Goal: Communication & Community: Participate in discussion

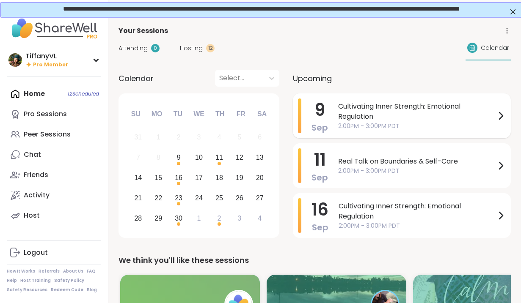
click at [384, 113] on span "Cultivating Inner Strength: Emotional Regulation" at bounding box center [416, 112] width 157 height 20
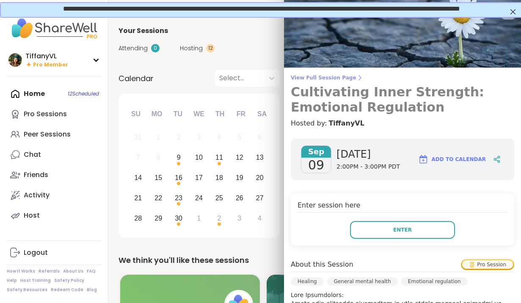
click at [385, 93] on h3 "Cultivating Inner Strength: Emotional Regulation" at bounding box center [402, 100] width 223 height 30
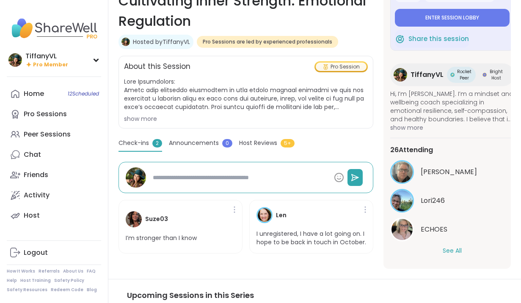
scroll to position [146, 0]
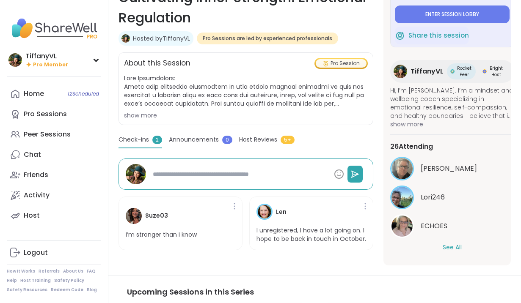
click at [455, 246] on button "See All" at bounding box center [451, 247] width 19 height 9
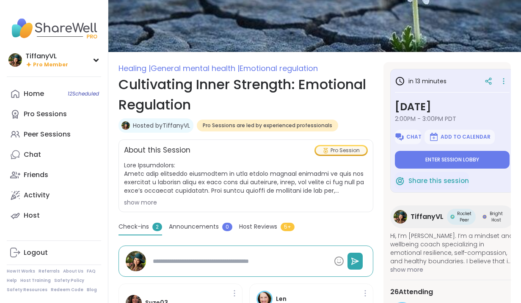
scroll to position [77, 0]
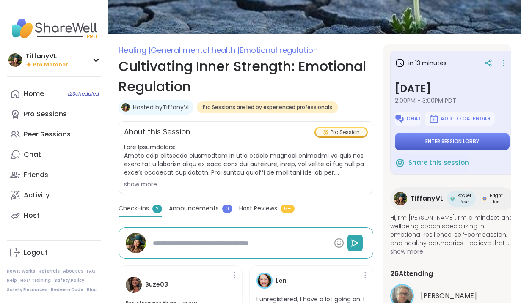
click at [446, 147] on button "Enter session lobby" at bounding box center [452, 142] width 115 height 18
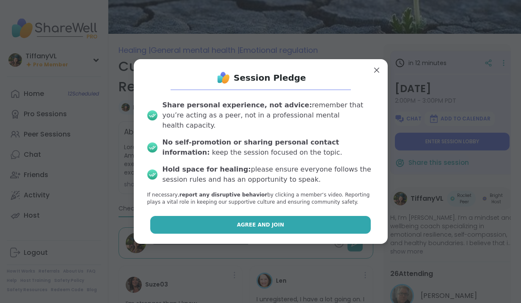
click at [291, 223] on button "Agree and Join" at bounding box center [260, 225] width 220 height 18
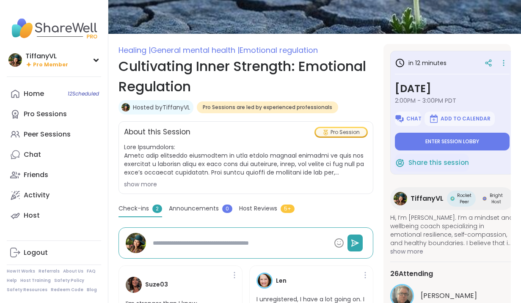
type textarea "*"
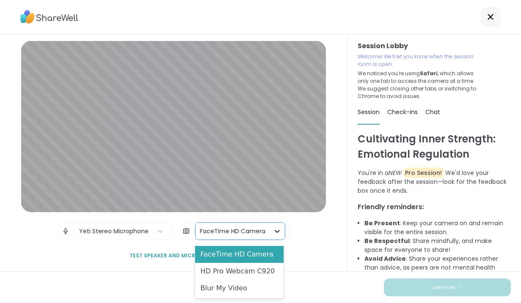
click at [276, 234] on icon at bounding box center [277, 231] width 8 height 8
click at [271, 277] on div "HD Pro Webcam C920" at bounding box center [239, 271] width 88 height 17
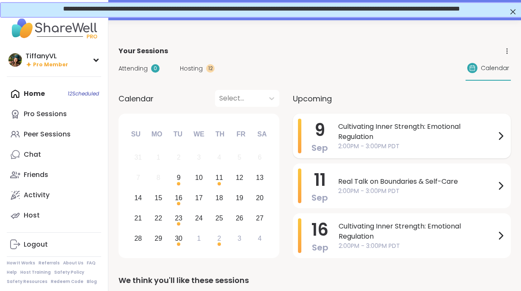
click at [358, 141] on span "Cultivating Inner Strength: Emotional Regulation" at bounding box center [416, 132] width 157 height 20
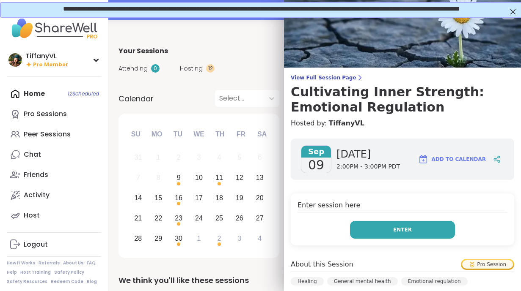
click at [396, 230] on span "Enter" at bounding box center [402, 230] width 19 height 8
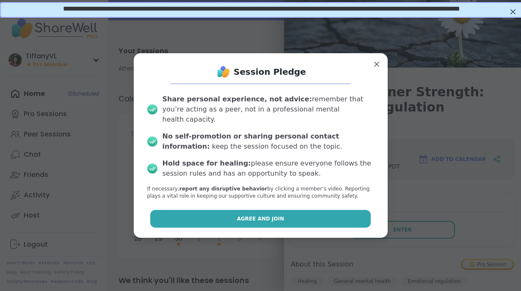
click at [304, 217] on button "Agree and Join" at bounding box center [260, 219] width 220 height 18
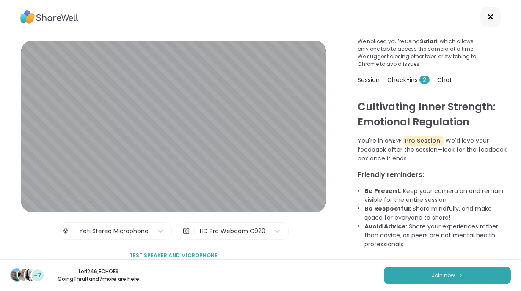
scroll to position [40, 0]
click at [429, 275] on button "Join now" at bounding box center [447, 276] width 127 height 18
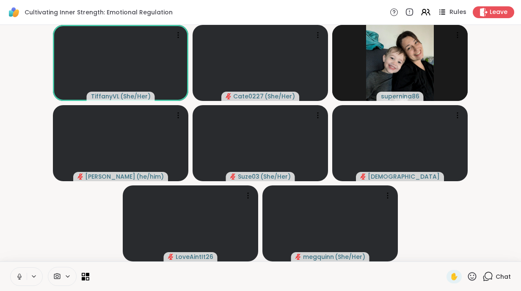
click at [451, 10] on span "Rules" at bounding box center [457, 12] width 17 height 9
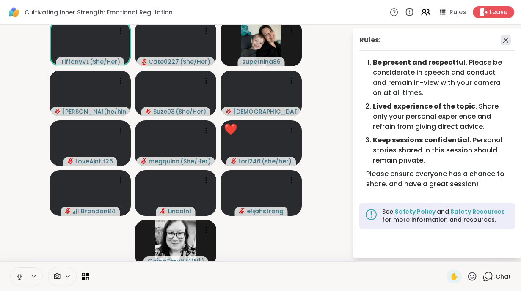
click at [506, 41] on icon at bounding box center [505, 40] width 5 height 5
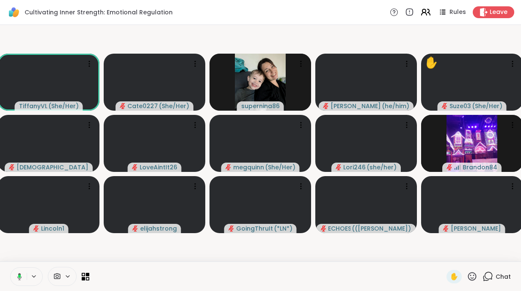
click at [426, 14] on icon at bounding box center [425, 12] width 11 height 11
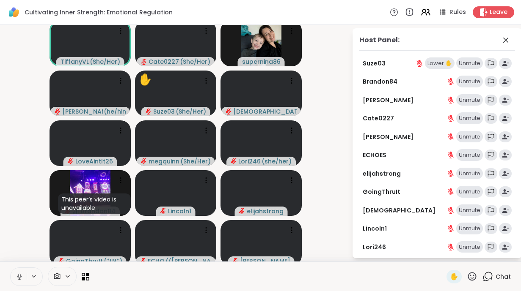
click at [469, 64] on div "Unmute" at bounding box center [469, 64] width 27 height 12
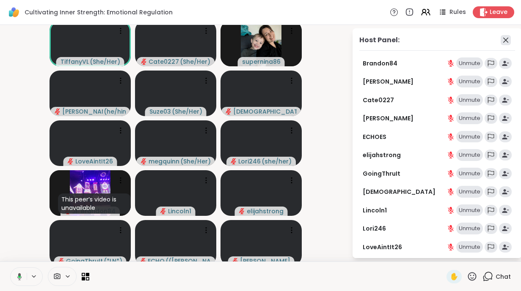
click at [504, 40] on icon at bounding box center [505, 40] width 10 height 10
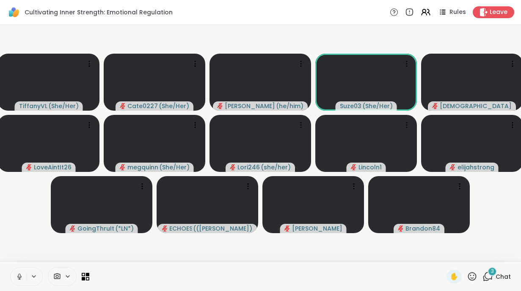
click at [472, 277] on icon at bounding box center [472, 277] width 11 height 11
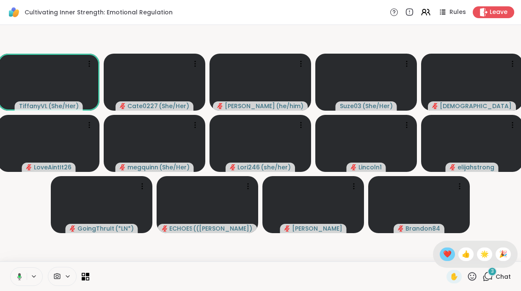
click at [447, 250] on span "❤️" at bounding box center [447, 255] width 8 height 10
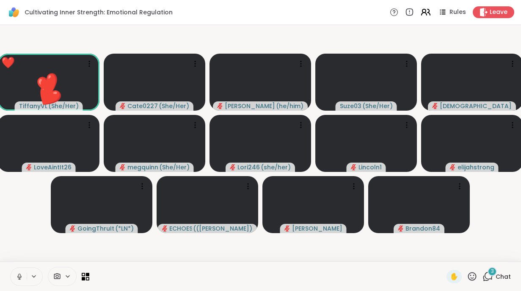
click at [426, 14] on icon at bounding box center [425, 12] width 11 height 11
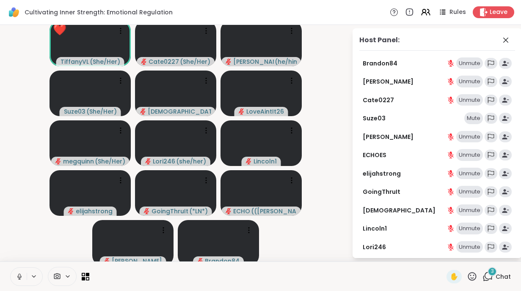
click at [472, 117] on div "Mute" at bounding box center [473, 119] width 19 height 12
click at [321, 236] on video-player-container "TiffanyVL ( She/Her ) Cate0227 ( She/Her ) brett ( he/him ) Suze03 ( She/Her ) …" at bounding box center [175, 143] width 341 height 230
click at [506, 38] on icon at bounding box center [505, 40] width 10 height 10
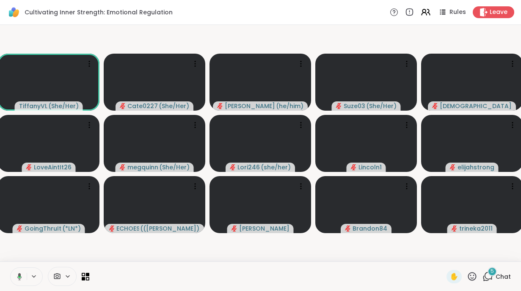
click at [490, 276] on div "5" at bounding box center [491, 271] width 9 height 9
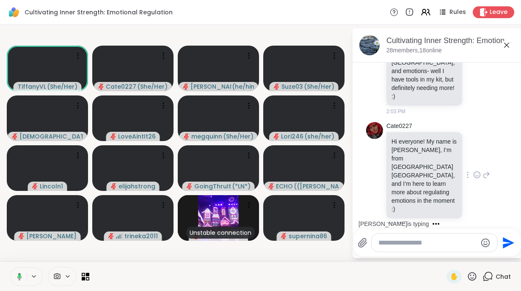
scroll to position [429, 0]
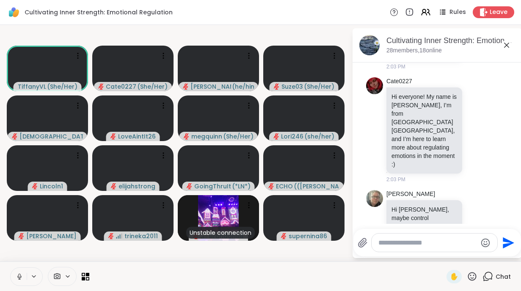
click at [506, 44] on icon at bounding box center [506, 45] width 10 height 10
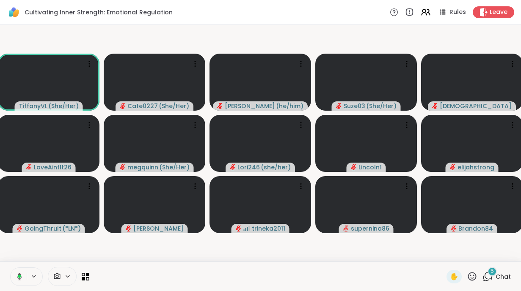
click at [489, 273] on div "5" at bounding box center [491, 271] width 9 height 9
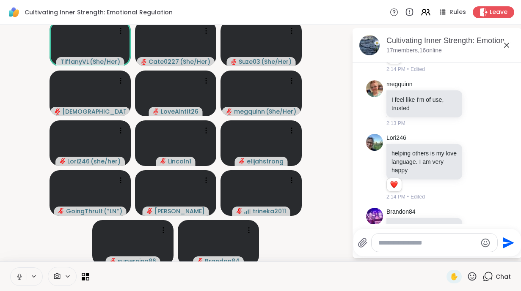
scroll to position [1180, 0]
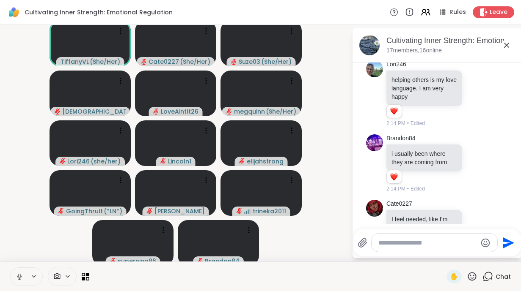
click at [506, 47] on icon at bounding box center [506, 45] width 10 height 10
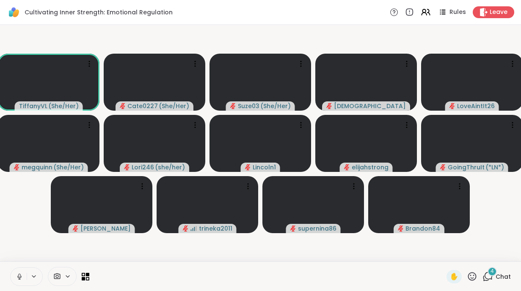
click at [18, 280] on icon at bounding box center [20, 277] width 8 height 8
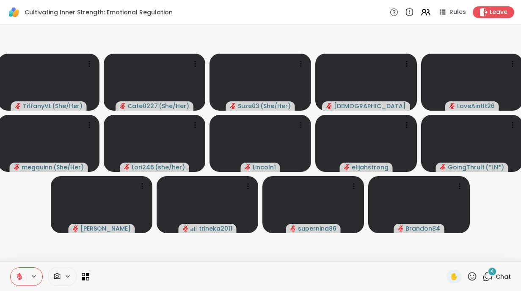
click at [22, 278] on icon at bounding box center [20, 277] width 8 height 8
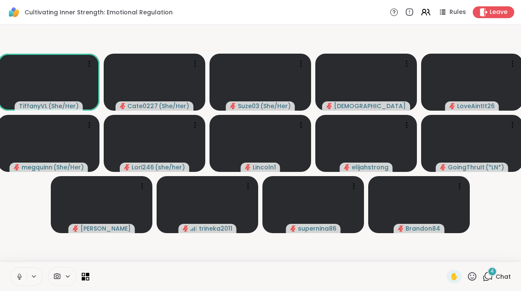
click at [487, 271] on div "4 Chat" at bounding box center [496, 277] width 28 height 14
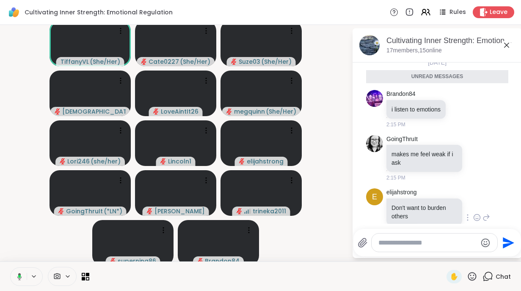
scroll to position [1454, 0]
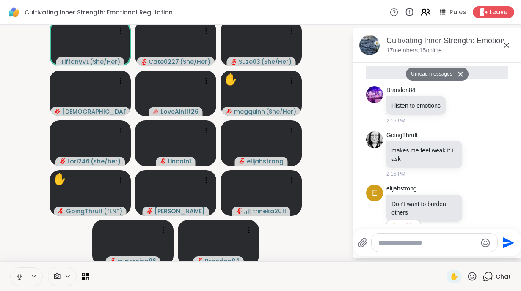
click at [424, 14] on icon at bounding box center [425, 12] width 11 height 11
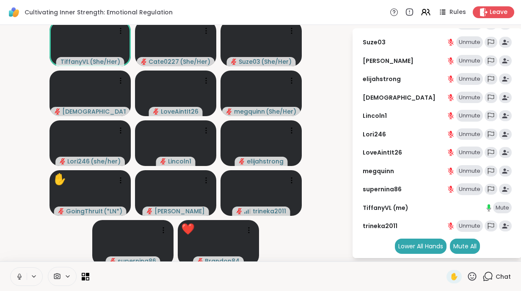
scroll to position [76, 0]
click at [472, 170] on div "Unmute" at bounding box center [469, 172] width 27 height 12
click at [453, 278] on span "✋" at bounding box center [454, 277] width 8 height 10
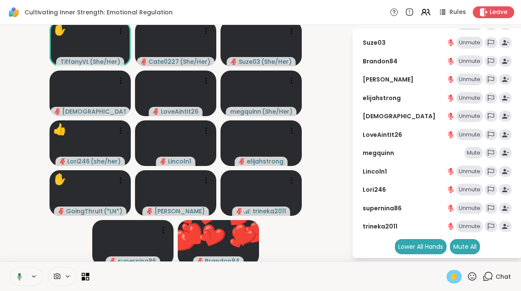
click at [453, 277] on span "✋" at bounding box center [454, 277] width 8 height 10
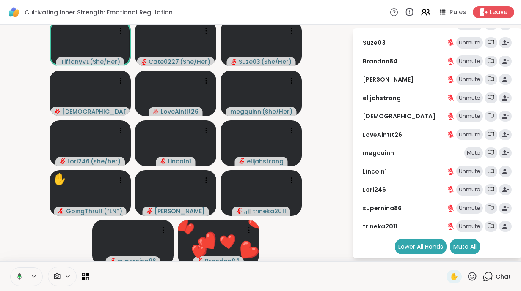
click at [472, 275] on icon at bounding box center [472, 277] width 11 height 11
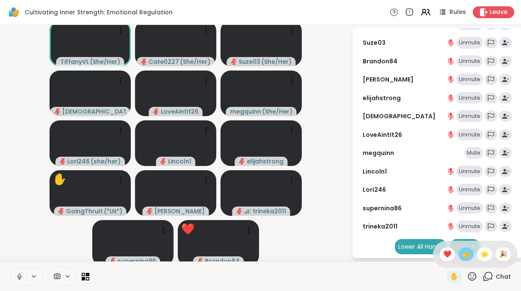
click at [464, 257] on span "👍" at bounding box center [466, 255] width 8 height 10
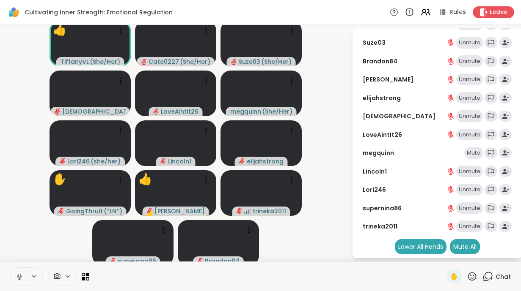
click at [470, 152] on div "Mute" at bounding box center [473, 153] width 19 height 12
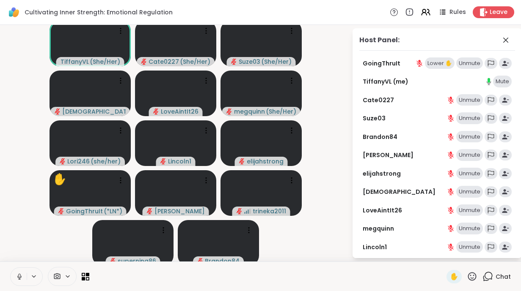
scroll to position [0, 0]
click at [440, 66] on div "Lower ✋" at bounding box center [440, 64] width 30 height 12
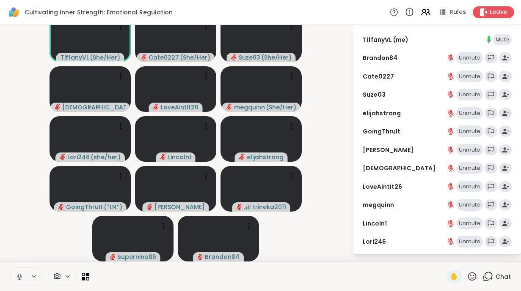
scroll to position [19, 0]
click at [468, 128] on div "Unmute" at bounding box center [469, 132] width 27 height 12
click at [472, 277] on icon at bounding box center [472, 277] width 11 height 11
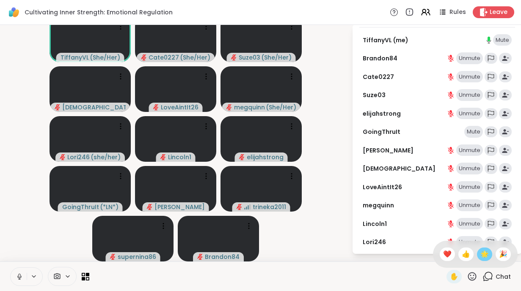
click at [486, 251] on span "🌟" at bounding box center [484, 255] width 8 height 10
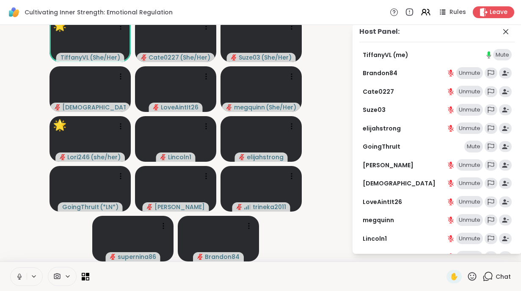
scroll to position [2, 0]
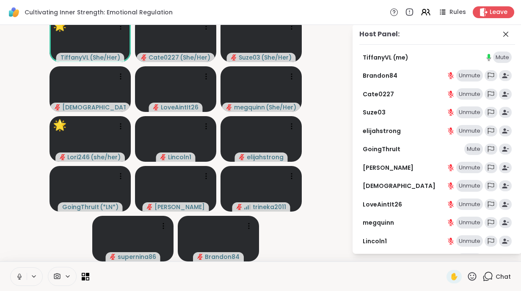
click at [473, 146] on div "Mute" at bounding box center [473, 149] width 19 height 12
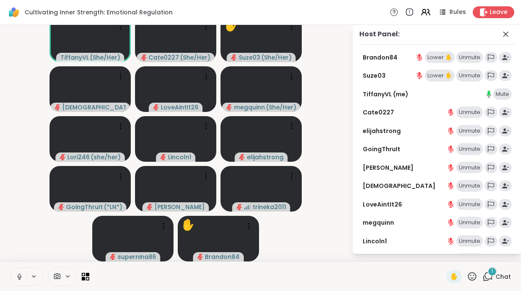
click at [474, 58] on div "Unmute" at bounding box center [469, 58] width 27 height 12
click at [472, 56] on div "Mute" at bounding box center [473, 58] width 19 height 12
click at [471, 78] on div "Unmute" at bounding box center [469, 76] width 27 height 12
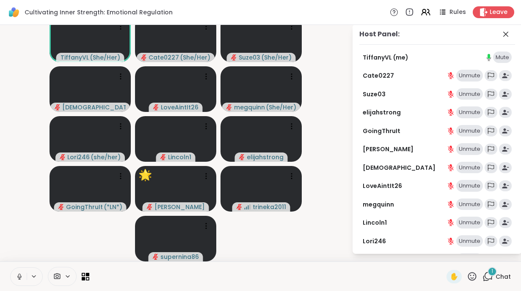
click at [470, 277] on icon at bounding box center [472, 277] width 11 height 11
click at [483, 253] on span "🌟" at bounding box center [484, 255] width 8 height 10
click at [490, 272] on div "1" at bounding box center [491, 271] width 9 height 9
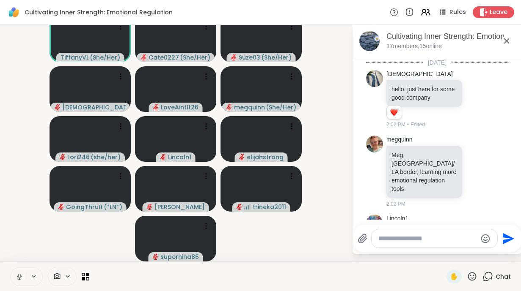
scroll to position [1524, 0]
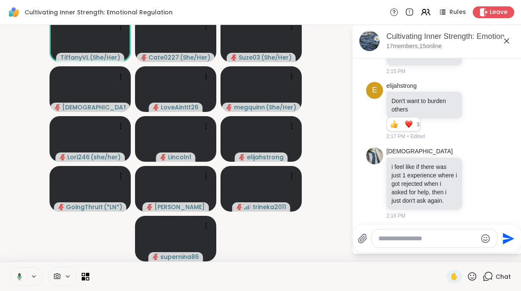
click at [508, 41] on icon at bounding box center [506, 41] width 10 height 10
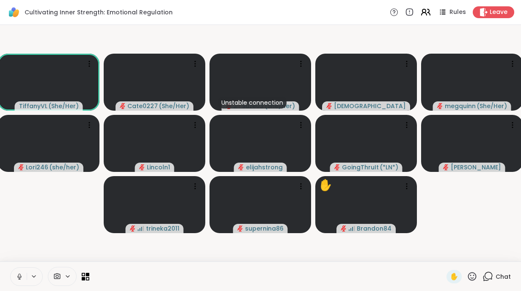
click at [426, 11] on icon at bounding box center [425, 12] width 11 height 11
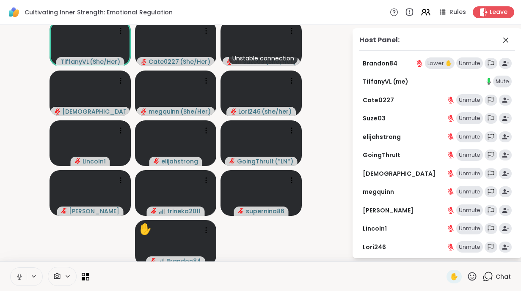
click at [434, 63] on div "Lower ✋" at bounding box center [440, 64] width 30 height 12
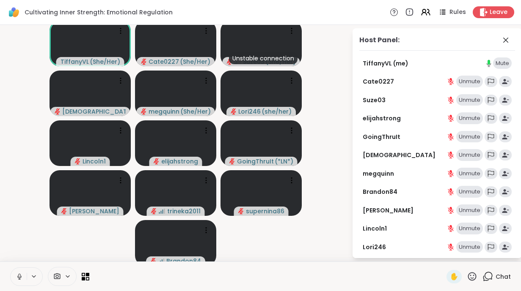
click at [330, 133] on video-player-container "TiffanyVL ( She/Her ) Cate0227 ( She/Her ) Unstable connection Suze03 ( She/Her…" at bounding box center [175, 143] width 341 height 230
click at [486, 276] on icon at bounding box center [487, 277] width 11 height 11
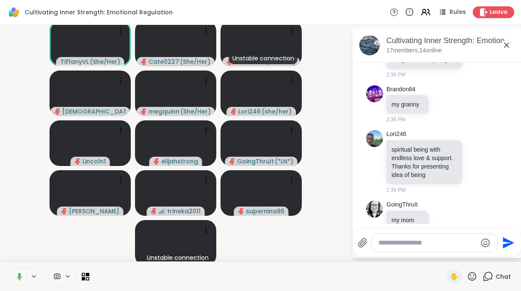
scroll to position [2225, 0]
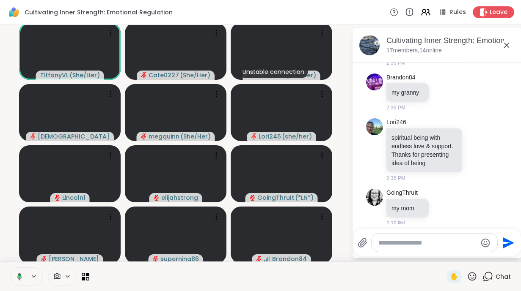
click at [508, 43] on icon at bounding box center [506, 45] width 10 height 10
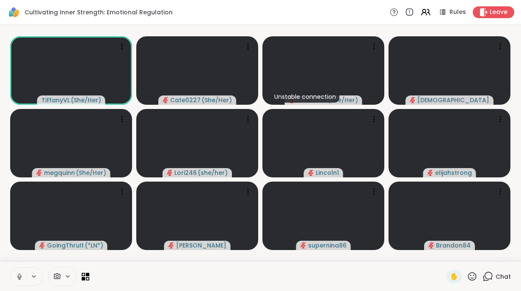
click at [486, 275] on icon at bounding box center [487, 277] width 11 height 11
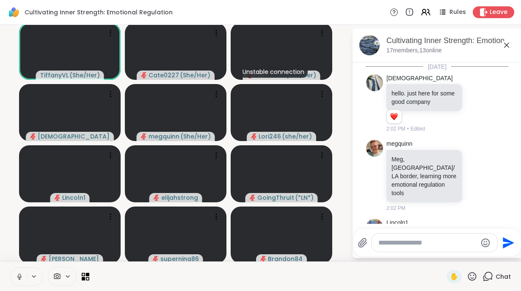
scroll to position [2217, 0]
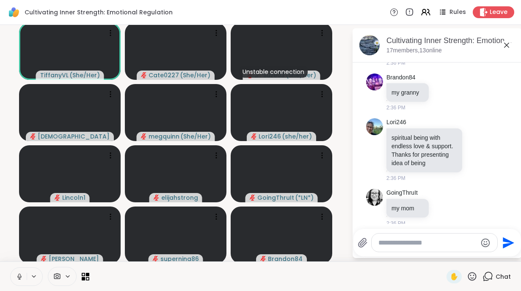
click at [359, 241] on icon at bounding box center [362, 243] width 10 height 10
click at [0, 0] on input "file" at bounding box center [0, 0] width 0 height 0
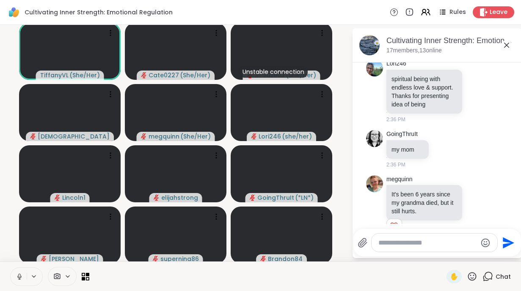
paste textarea "**********"
type textarea "**********"
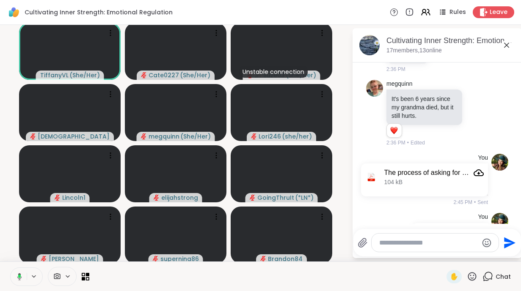
scroll to position [2383, 0]
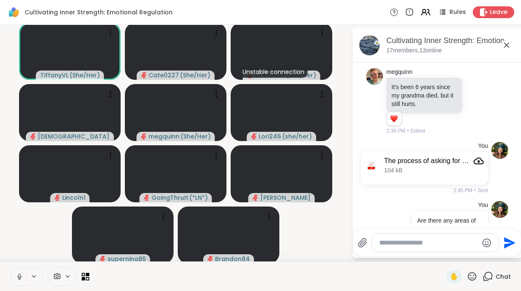
paste textarea "**********"
type textarea "**********"
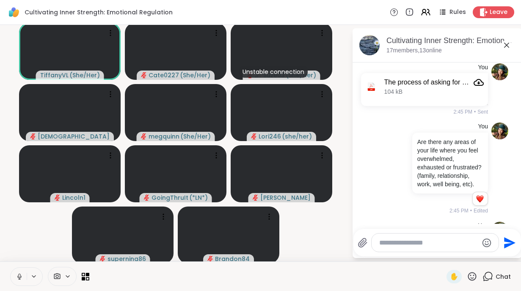
click at [402, 244] on textarea "Type your message" at bounding box center [428, 243] width 99 height 8
paste textarea "**********"
type textarea "**********"
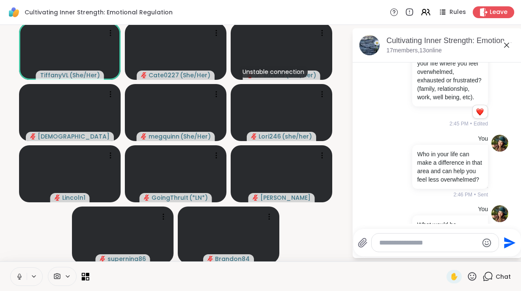
click at [18, 278] on icon at bounding box center [20, 277] width 8 height 8
click at [19, 279] on icon at bounding box center [20, 277] width 8 height 8
click at [393, 245] on textarea "Type your message" at bounding box center [428, 243] width 99 height 8
paste textarea "**********"
type textarea "**********"
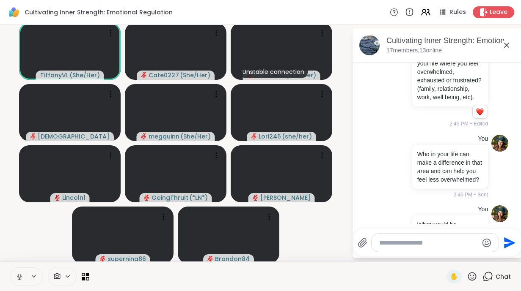
scroll to position [2678, 0]
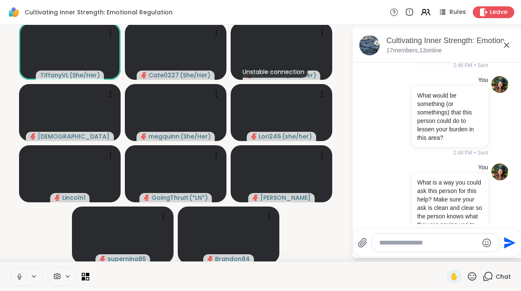
paste textarea "**********"
type textarea "**********"
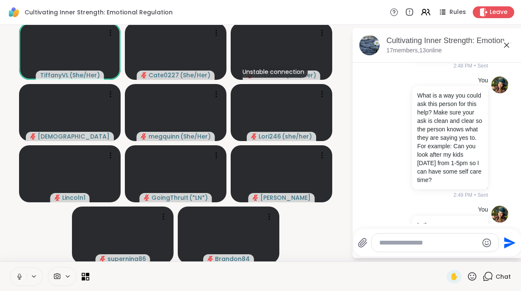
click at [18, 275] on icon at bounding box center [20, 277] width 8 height 8
click at [19, 276] on icon at bounding box center [20, 277] width 8 height 8
click at [393, 245] on textarea "Type your message" at bounding box center [428, 243] width 99 height 8
paste textarea "**********"
type textarea "**********"
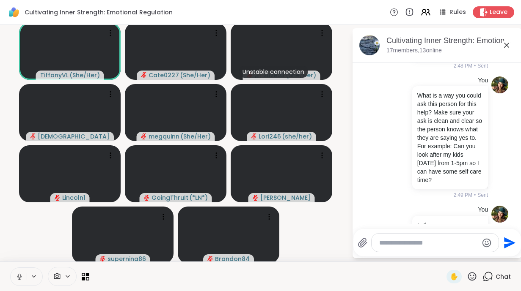
scroll to position [2852, 0]
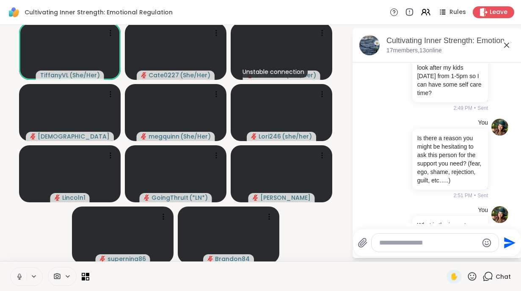
click at [404, 243] on textarea "Type your message" at bounding box center [428, 243] width 99 height 8
paste textarea "**********"
type textarea "**********"
click at [398, 243] on textarea "Type your message" at bounding box center [428, 243] width 99 height 8
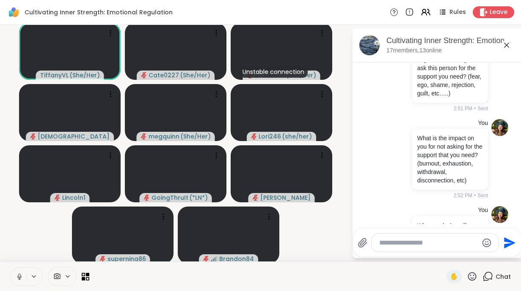
paste textarea "**********"
type textarea "**********"
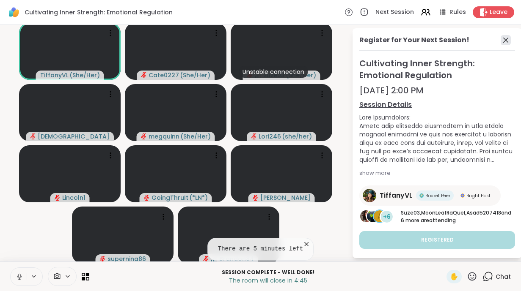
click at [504, 40] on icon at bounding box center [505, 40] width 10 height 10
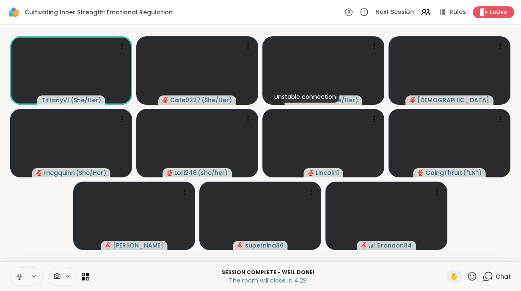
click at [471, 278] on icon at bounding box center [472, 276] width 8 height 8
click at [483, 209] on video-player-container "TiffanyVL ( She/Her ) Cate0227 ( She/Her ) Unstable connection Suze03 ( She/Her…" at bounding box center [260, 143] width 511 height 230
click at [489, 275] on icon at bounding box center [487, 277] width 11 height 11
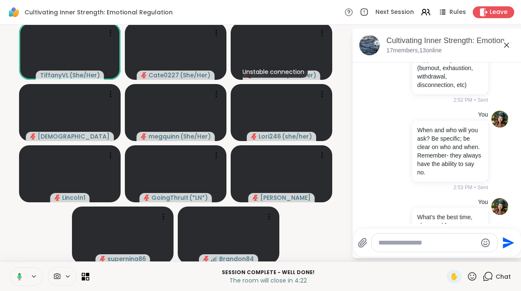
click at [360, 245] on icon at bounding box center [362, 243] width 8 height 9
click at [0, 0] on input "file" at bounding box center [0, 0] width 0 height 0
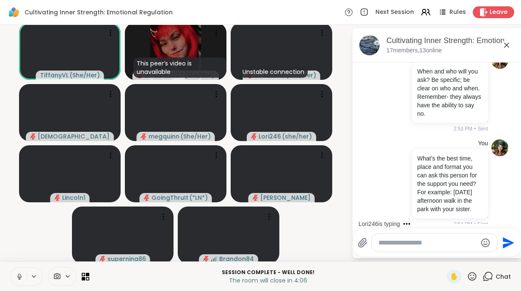
click at [507, 47] on icon at bounding box center [506, 45] width 10 height 10
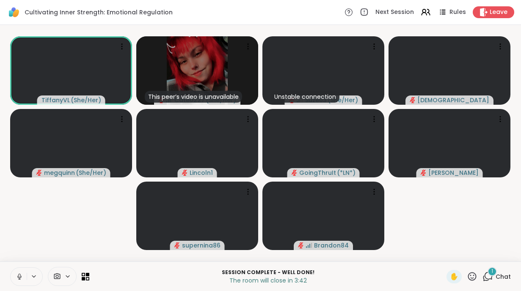
click at [492, 275] on span "1" at bounding box center [492, 271] width 2 height 7
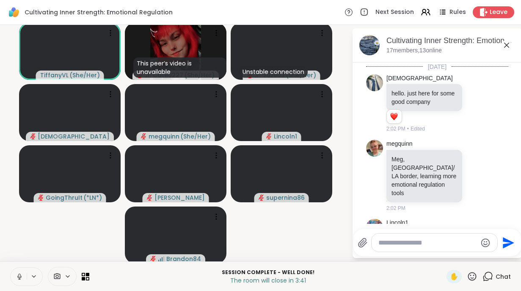
scroll to position [3184, 0]
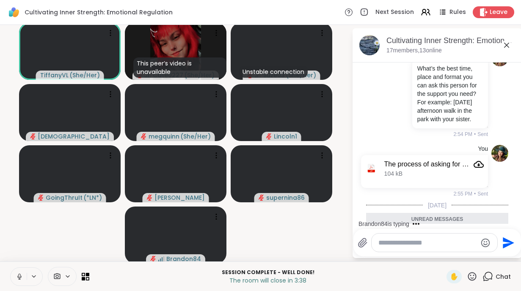
click at [508, 46] on icon at bounding box center [506, 45] width 10 height 10
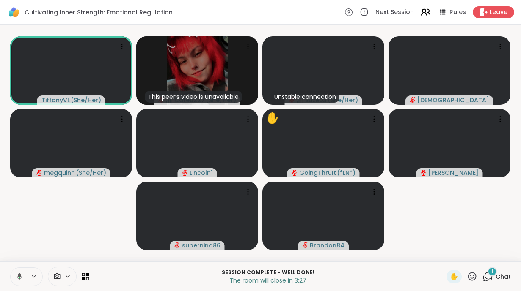
click at [426, 15] on icon at bounding box center [425, 12] width 11 height 11
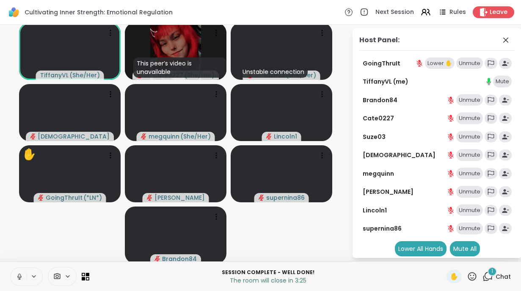
click at [470, 66] on div "Unmute" at bounding box center [469, 64] width 27 height 12
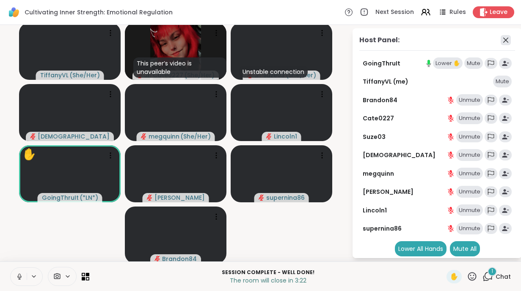
click at [504, 39] on icon at bounding box center [505, 40] width 5 height 5
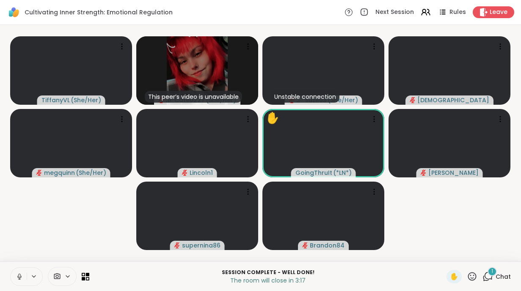
click at [489, 278] on icon at bounding box center [487, 277] width 11 height 11
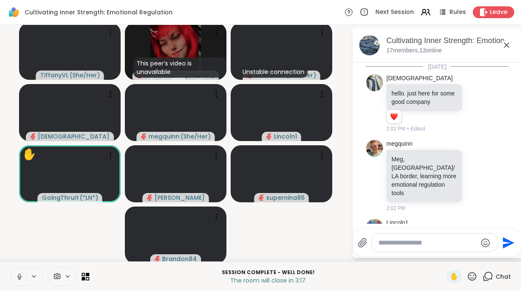
scroll to position [3229, 0]
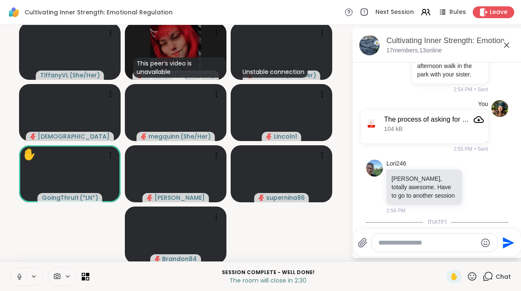
click at [507, 44] on icon at bounding box center [506, 45] width 10 height 10
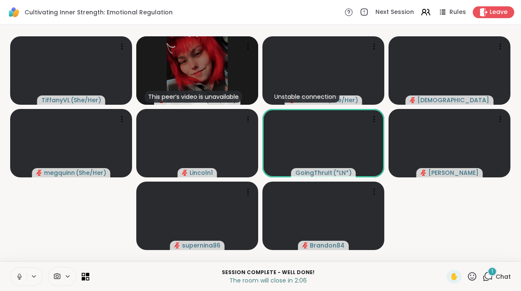
click at [492, 271] on span "1" at bounding box center [492, 271] width 2 height 7
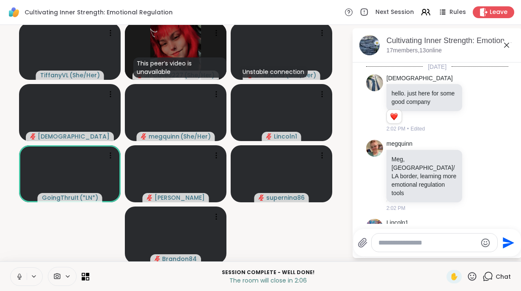
scroll to position [3308, 0]
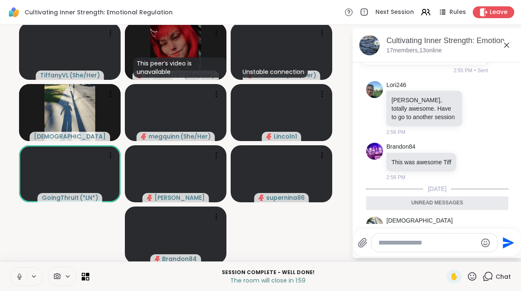
click at [507, 44] on icon at bounding box center [506, 45] width 10 height 10
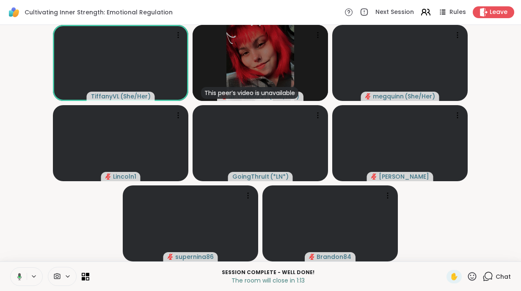
click at [425, 12] on icon at bounding box center [425, 12] width 11 height 11
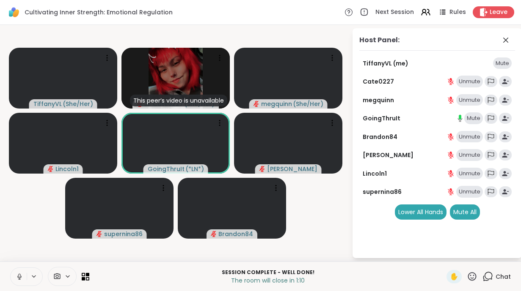
click at [474, 116] on div "Mute" at bounding box center [473, 119] width 19 height 12
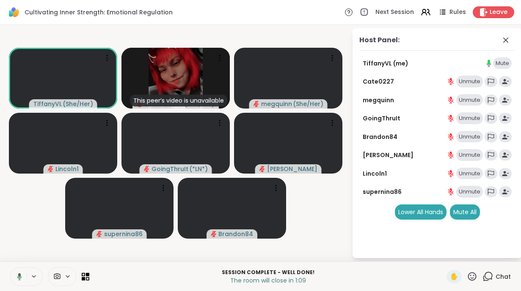
click at [330, 225] on video-player-container "TiffanyVL ( She/Her ) This peer’s video is unavailable Cate0227 ( She/Her ) meg…" at bounding box center [175, 143] width 341 height 230
click at [490, 276] on icon at bounding box center [487, 277] width 11 height 11
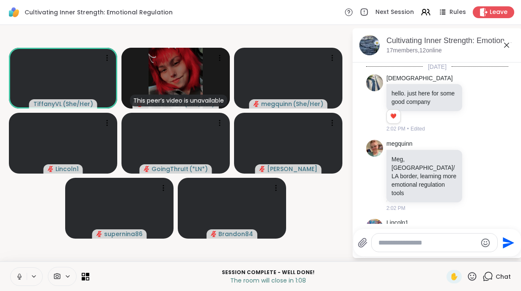
scroll to position [3279, 0]
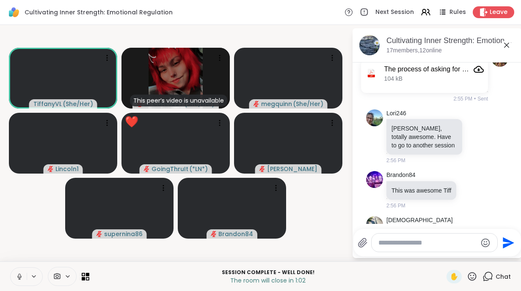
click at [471, 279] on icon at bounding box center [472, 277] width 11 height 11
click at [445, 256] on span "❤️" at bounding box center [447, 255] width 8 height 10
click at [507, 44] on icon at bounding box center [506, 45] width 5 height 5
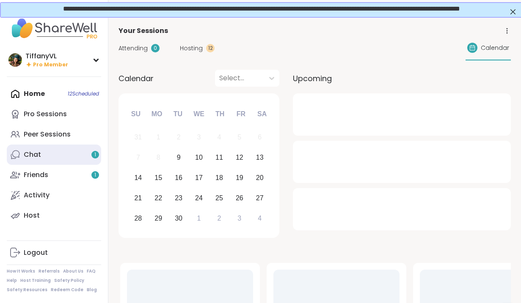
click at [54, 151] on link "Chat 1" at bounding box center [54, 155] width 94 height 20
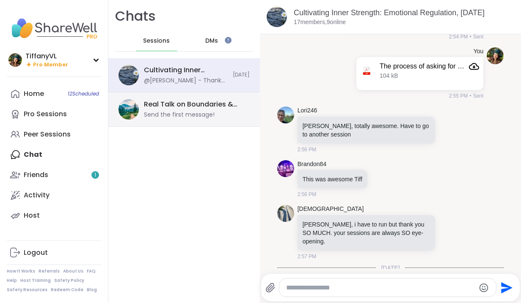
click at [193, 113] on div "Send the first message!" at bounding box center [179, 115] width 71 height 8
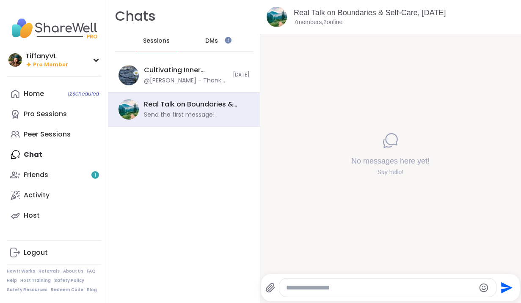
click at [214, 43] on span "DMs" at bounding box center [211, 41] width 13 height 8
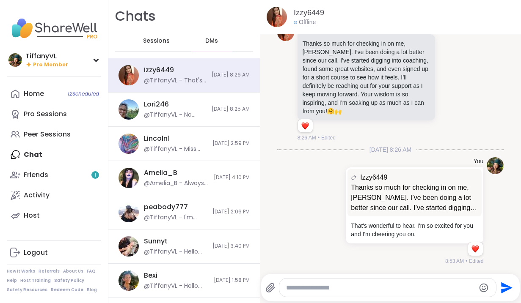
click at [159, 37] on span "Sessions" at bounding box center [156, 41] width 27 height 8
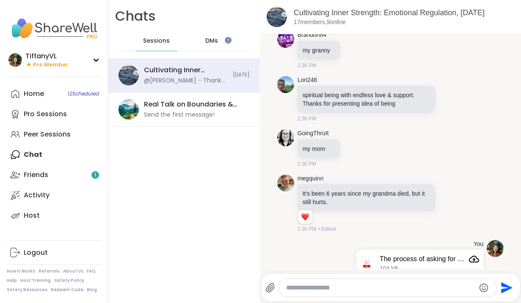
scroll to position [1745, 0]
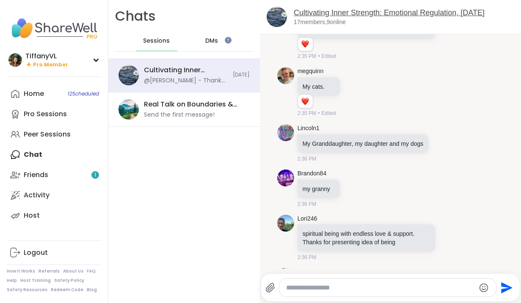
click at [337, 16] on link "Cultivating Inner Strength: Emotional Regulation, Sep 09" at bounding box center [389, 12] width 191 height 8
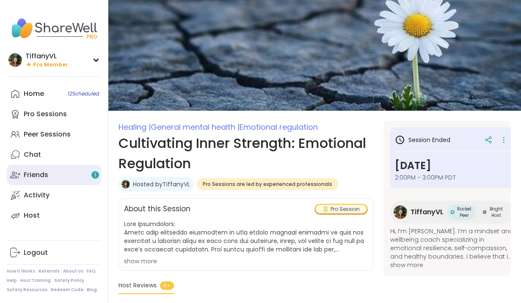
click at [53, 183] on link "Friends 1" at bounding box center [54, 175] width 94 height 20
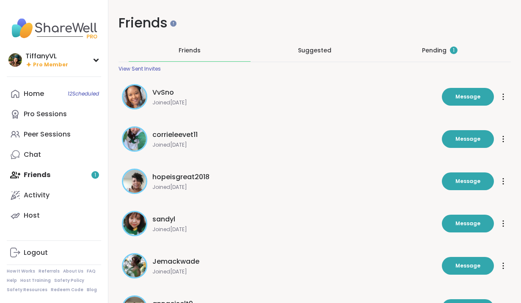
click at [436, 52] on div "Pending 1" at bounding box center [440, 50] width 36 height 8
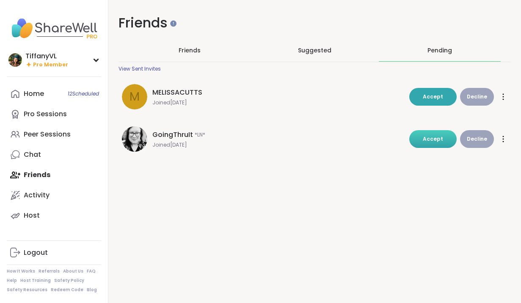
click at [442, 142] on span "Accept" at bounding box center [433, 138] width 20 height 7
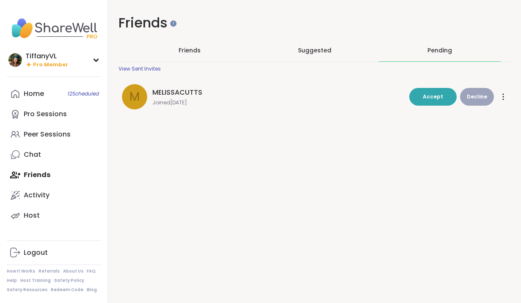
click at [195, 49] on span "Friends" at bounding box center [190, 50] width 22 height 8
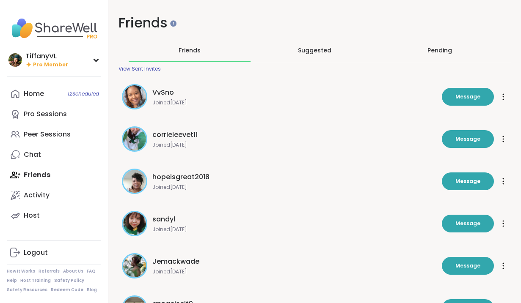
click at [319, 47] on span "Suggested" at bounding box center [314, 50] width 33 height 8
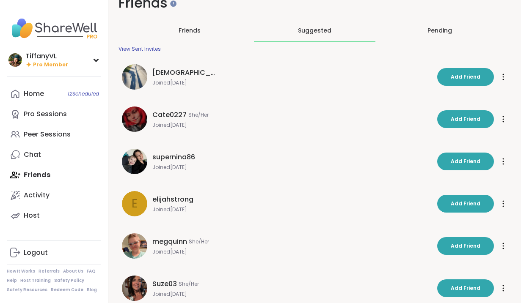
scroll to position [20, 0]
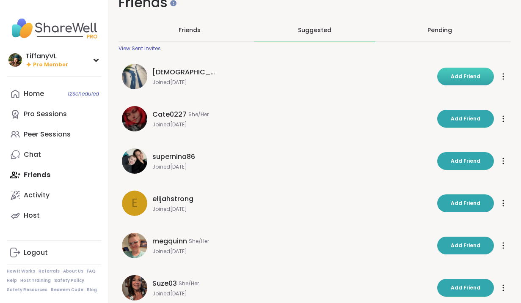
click at [453, 78] on span "Add Friend" at bounding box center [466, 77] width 30 height 8
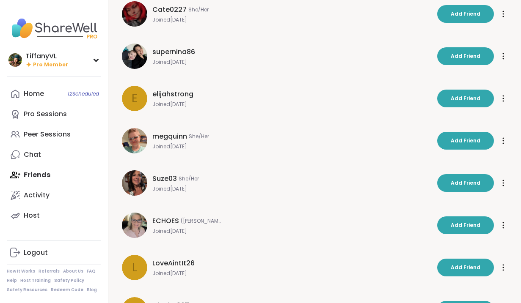
scroll to position [85, 0]
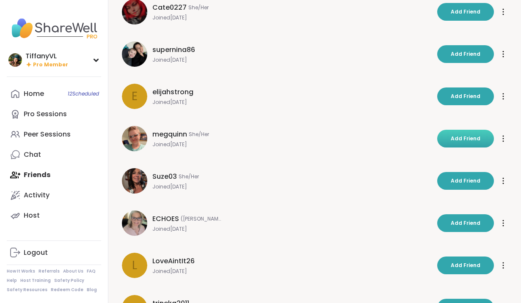
click at [468, 138] on span "Add Friend" at bounding box center [466, 139] width 30 height 8
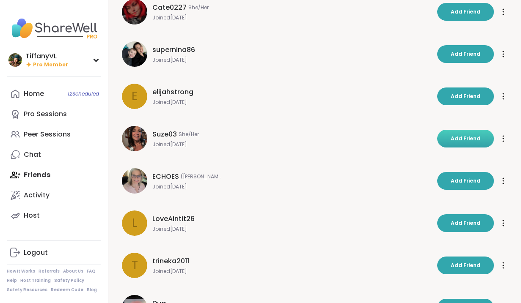
click at [460, 139] on span "Add Friend" at bounding box center [466, 139] width 30 height 8
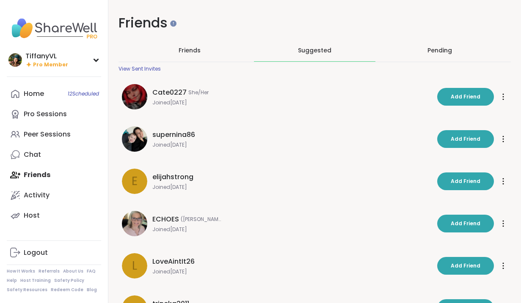
scroll to position [0, 0]
click at [49, 62] on span "Pro Member" at bounding box center [50, 64] width 35 height 7
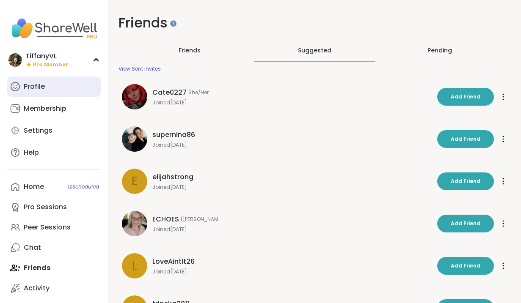
click at [48, 82] on link "Profile" at bounding box center [54, 87] width 94 height 20
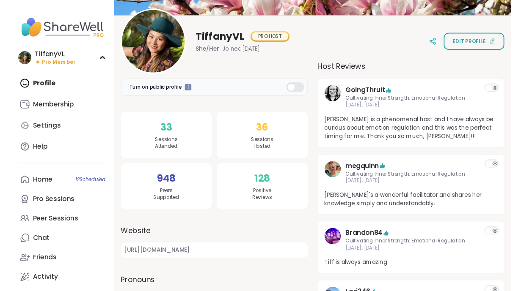
scroll to position [95, 0]
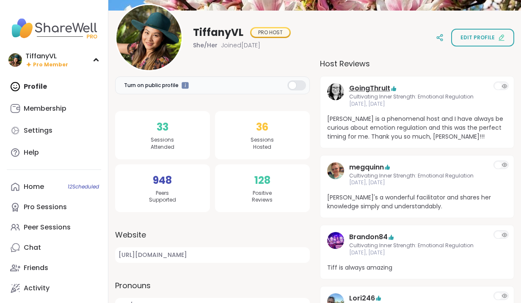
click at [369, 87] on link "GoingThruIt" at bounding box center [369, 88] width 41 height 10
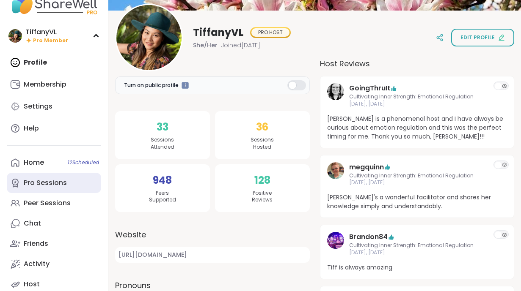
scroll to position [34, 0]
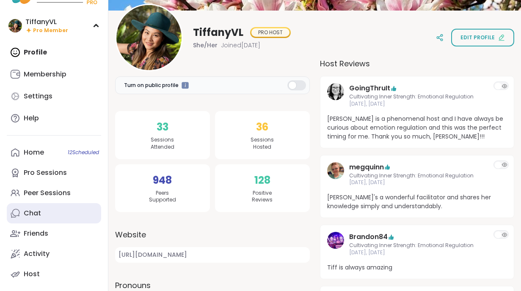
click at [45, 209] on link "Chat" at bounding box center [54, 213] width 94 height 20
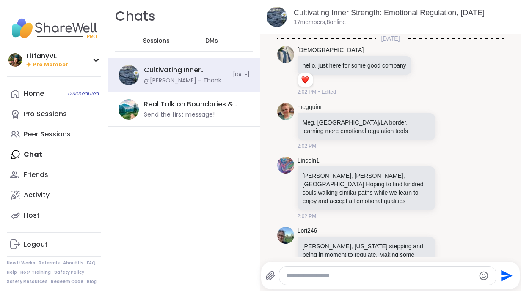
scroll to position [2645, 0]
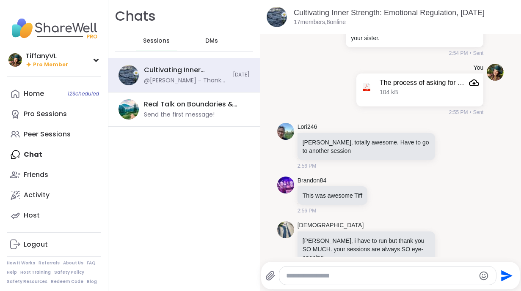
click at [337, 279] on textarea "Type your message" at bounding box center [380, 276] width 189 height 8
paste textarea "**********"
type textarea "**********"
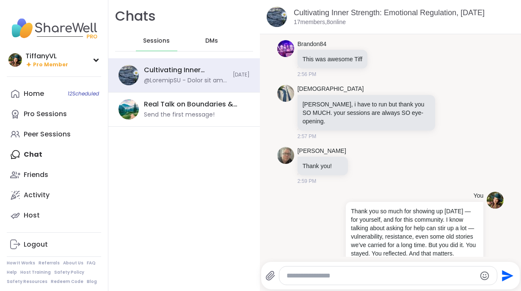
scroll to position [2780, 0]
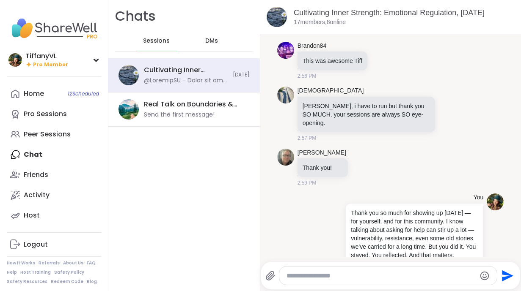
paste textarea "**********"
type textarea "**********"
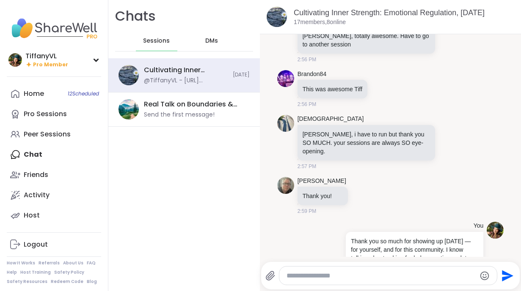
scroll to position [2678, 0]
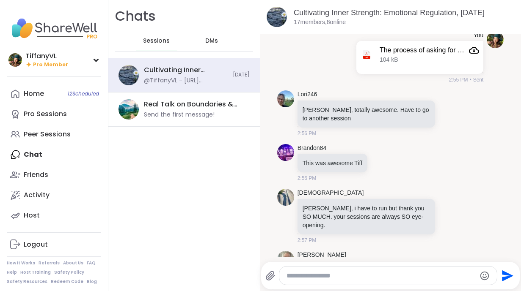
click at [359, 266] on icon at bounding box center [363, 270] width 8 height 8
click at [359, 253] on div "Select Reaction: Heart" at bounding box center [363, 257] width 8 height 8
click at [457, 211] on icon at bounding box center [459, 216] width 8 height 10
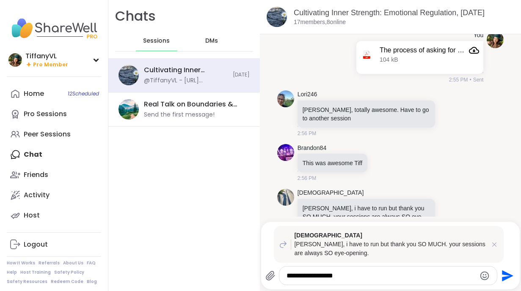
type textarea "**********"
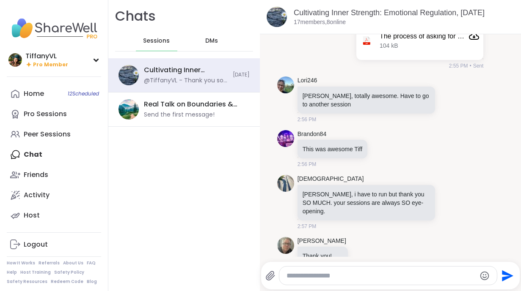
scroll to position [2690, 0]
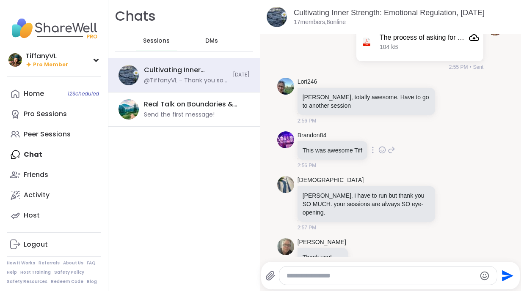
click at [394, 147] on icon at bounding box center [391, 150] width 6 height 6
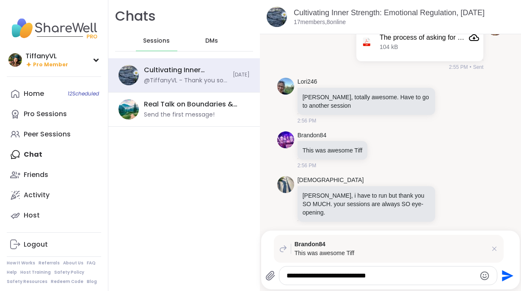
type textarea "**********"
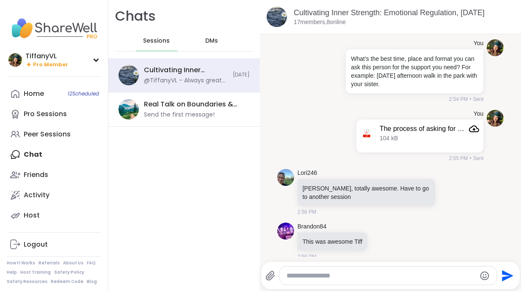
scroll to position [2597, 0]
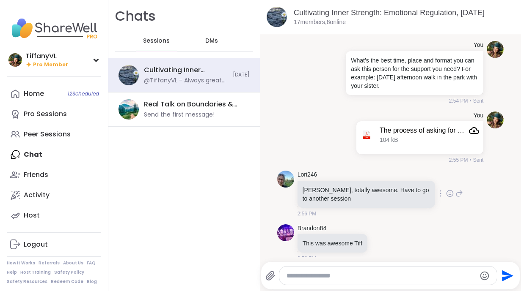
click at [448, 195] on icon at bounding box center [449, 195] width 3 height 1
click at [384, 176] on div "Select Reaction: Heart" at bounding box center [383, 180] width 8 height 8
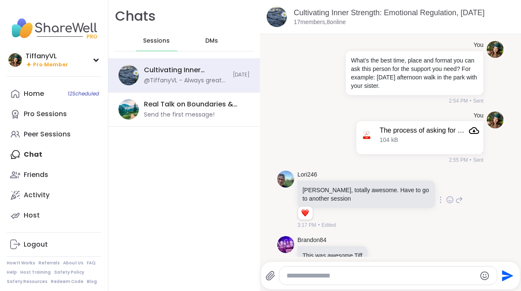
click at [460, 195] on icon at bounding box center [459, 200] width 8 height 10
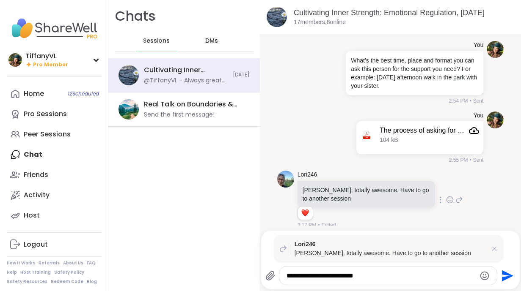
type textarea "**********"
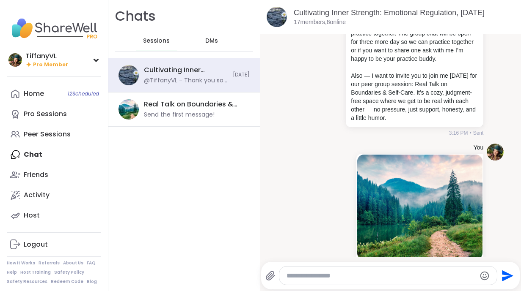
scroll to position [3409, 0]
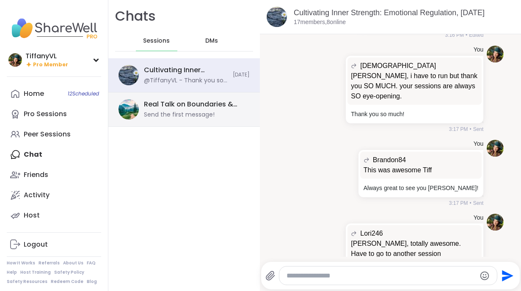
click at [177, 111] on div "Send the first message!" at bounding box center [179, 115] width 71 height 8
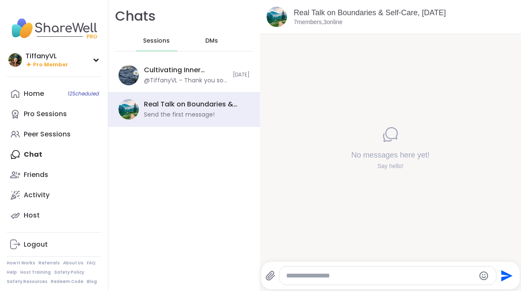
scroll to position [0, 0]
click at [327, 14] on link "Real Talk on Boundaries & Self-Care, Sep 11" at bounding box center [370, 12] width 152 height 8
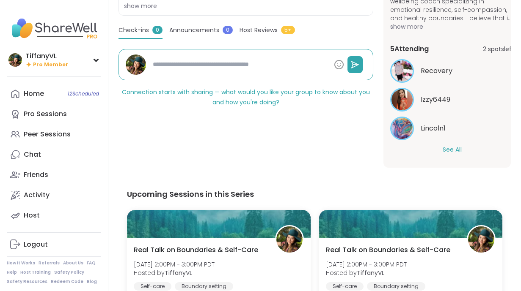
scroll to position [231, 0]
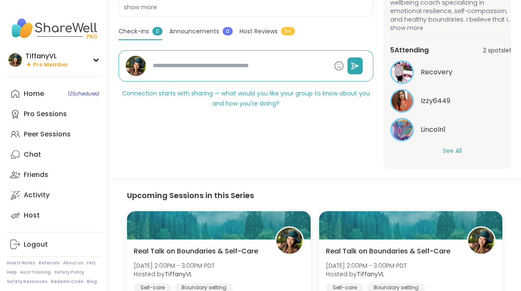
click at [456, 154] on button "See All" at bounding box center [451, 151] width 19 height 9
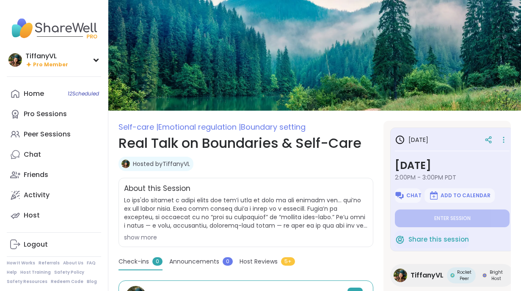
scroll to position [0, 0]
click at [41, 63] on span "Pro Member" at bounding box center [50, 64] width 35 height 7
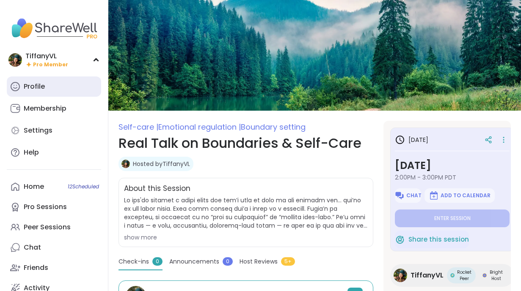
click at [55, 85] on link "Profile" at bounding box center [54, 87] width 94 height 20
type textarea "*"
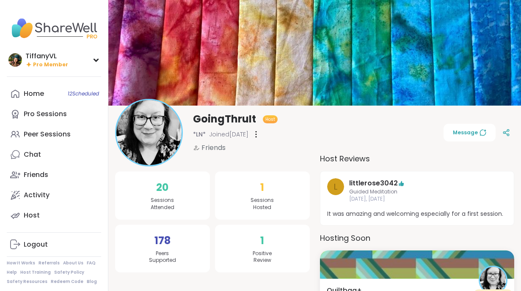
click at [58, 71] on div "TiffanyVL Pro Member Profile Membership Settings Help Home 12 Scheduled Pro Ses…" at bounding box center [54, 145] width 108 height 291
click at [54, 61] on span "Pro Member" at bounding box center [50, 64] width 35 height 7
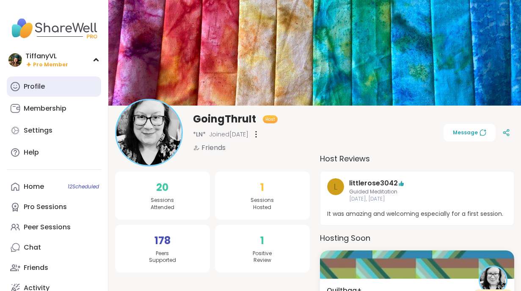
click at [54, 89] on link "Profile" at bounding box center [54, 87] width 94 height 20
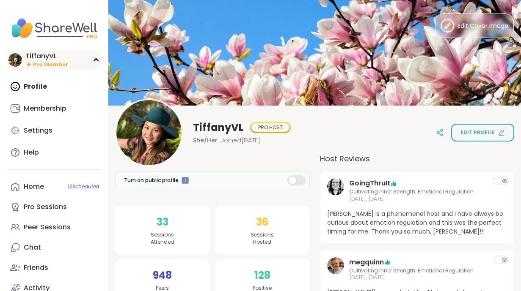
click at [47, 63] on span "Pro Member" at bounding box center [50, 64] width 35 height 7
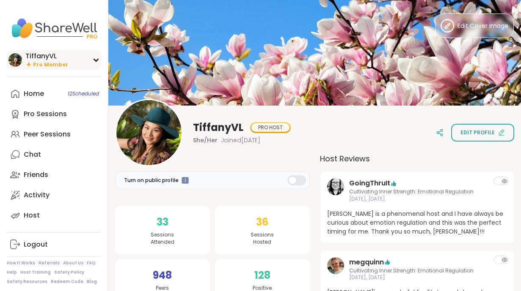
click at [55, 61] on span "Pro Member" at bounding box center [50, 64] width 35 height 7
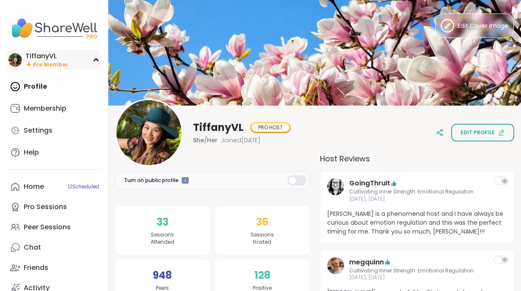
click at [90, 59] on div "TiffanyVL Pro Member" at bounding box center [54, 60] width 94 height 20
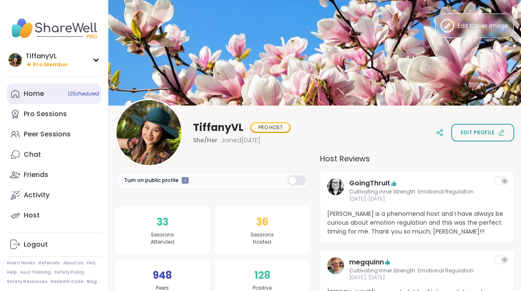
click at [81, 96] on span "12 Scheduled" at bounding box center [83, 94] width 31 height 7
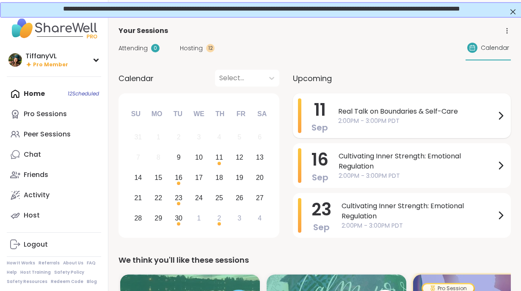
click at [364, 121] on span "2:00PM - 3:00PM PDT" at bounding box center [416, 121] width 157 height 9
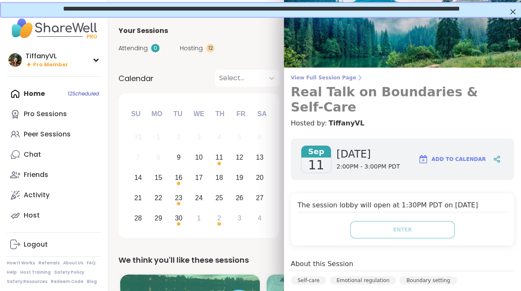
click at [386, 93] on h3 "Real Talk on Boundaries & Self-Care" at bounding box center [402, 100] width 223 height 30
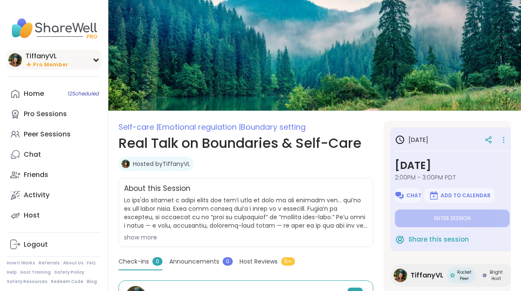
click at [63, 67] on span "Pro Member" at bounding box center [50, 64] width 35 height 7
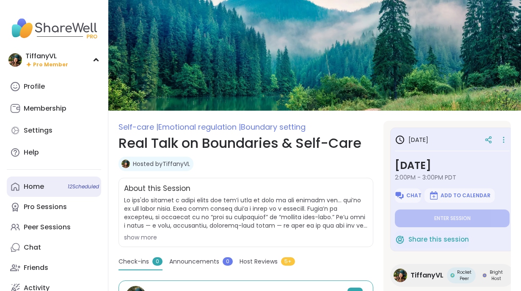
click at [79, 190] on span "12 Scheduled" at bounding box center [83, 187] width 31 height 7
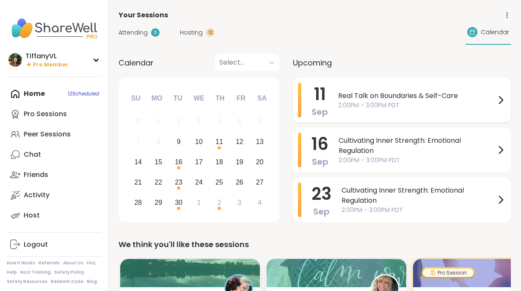
click at [422, 96] on span "Real Talk on Boundaries & Self-Care" at bounding box center [416, 96] width 157 height 10
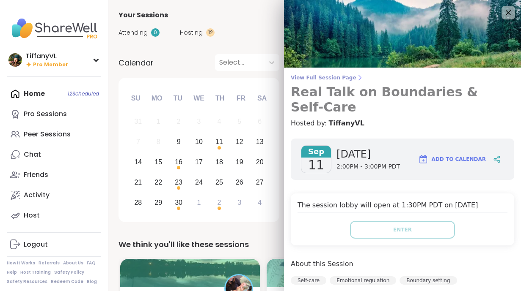
click at [373, 91] on h3 "Real Talk on Boundaries & Self-Care" at bounding box center [402, 100] width 223 height 30
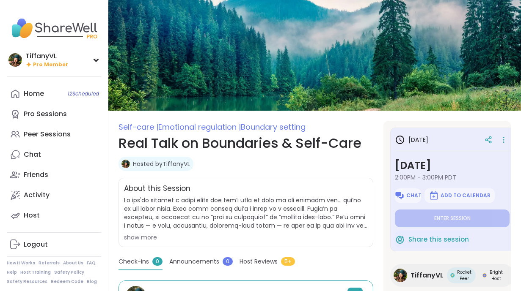
type textarea "*"
